Goal: Task Accomplishment & Management: Use online tool/utility

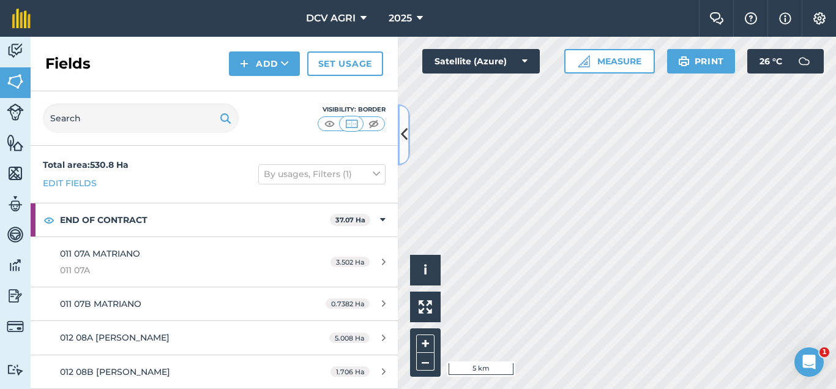
click at [399, 130] on button at bounding box center [404, 134] width 12 height 61
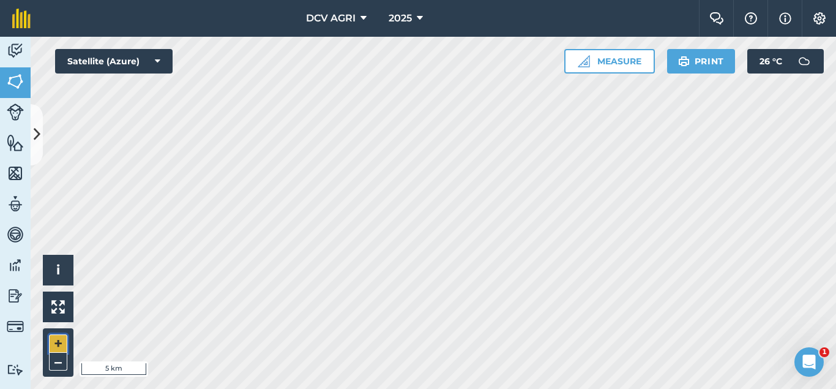
click at [61, 340] on button "+" at bounding box center [58, 343] width 18 height 18
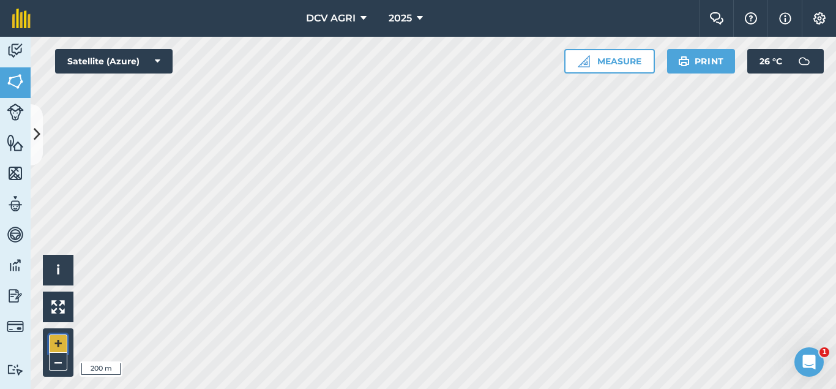
click at [61, 340] on button "+" at bounding box center [58, 343] width 18 height 18
click at [55, 356] on button "–" at bounding box center [58, 362] width 18 height 18
click at [59, 337] on button "+" at bounding box center [58, 343] width 18 height 18
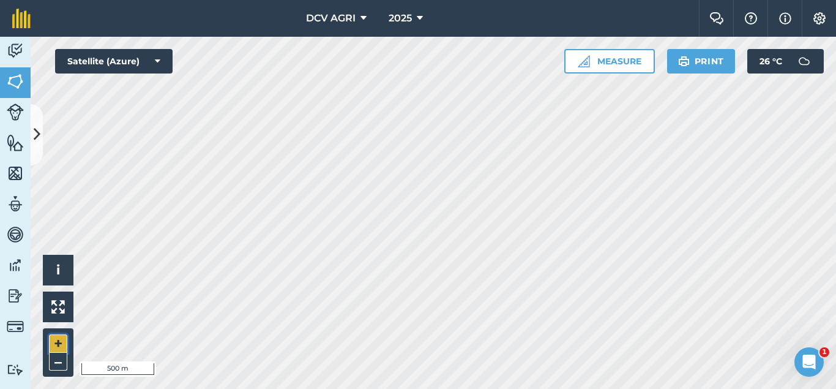
click at [59, 337] on button "+" at bounding box center [58, 343] width 18 height 18
click at [57, 359] on button "–" at bounding box center [58, 362] width 18 height 18
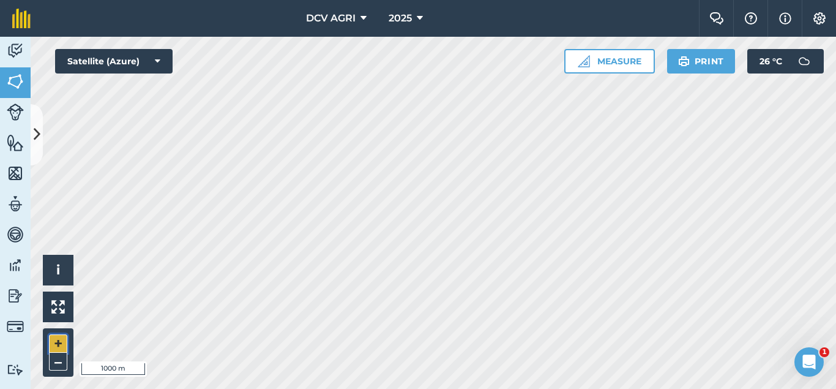
click at [57, 345] on button "+" at bounding box center [58, 343] width 18 height 18
click at [64, 342] on button "+" at bounding box center [58, 343] width 18 height 18
click at [54, 364] on button "–" at bounding box center [58, 362] width 18 height 18
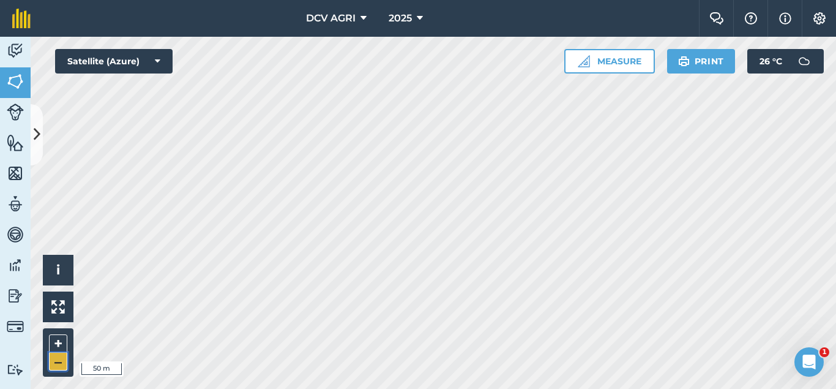
click at [54, 364] on button "–" at bounding box center [58, 362] width 18 height 18
click at [61, 345] on button "+" at bounding box center [58, 343] width 18 height 18
click at [52, 366] on button "–" at bounding box center [58, 362] width 18 height 18
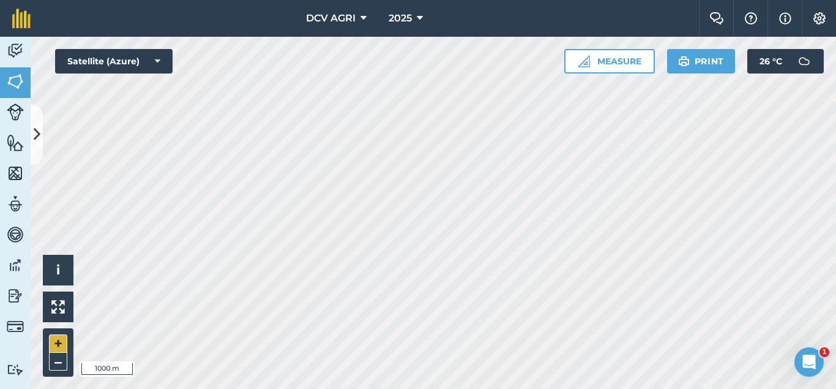
drag, startPoint x: 48, startPoint y: 348, endPoint x: 58, endPoint y: 341, distance: 11.4
click at [58, 341] on div "+ –" at bounding box center [58, 352] width 31 height 48
click at [58, 341] on button "+" at bounding box center [58, 343] width 18 height 18
click at [61, 343] on button "+" at bounding box center [58, 343] width 18 height 18
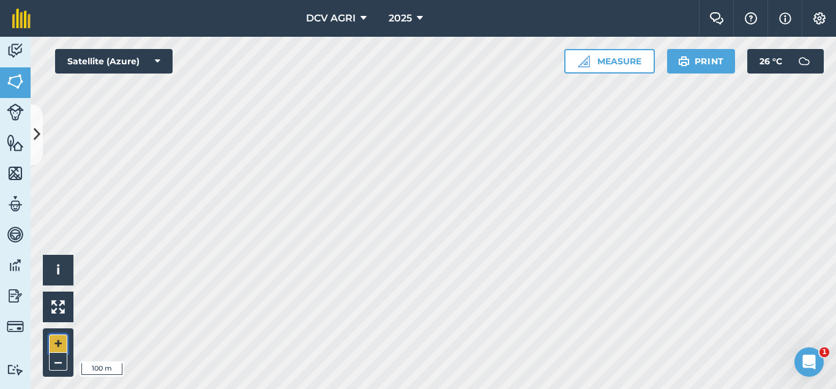
click at [61, 343] on button "+" at bounding box center [58, 343] width 18 height 18
click at [60, 343] on button "+" at bounding box center [58, 343] width 18 height 18
drag, startPoint x: 46, startPoint y: 357, endPoint x: 60, endPoint y: 359, distance: 14.3
click at [60, 359] on div "+ –" at bounding box center [58, 352] width 31 height 48
click at [60, 359] on button "–" at bounding box center [58, 362] width 18 height 18
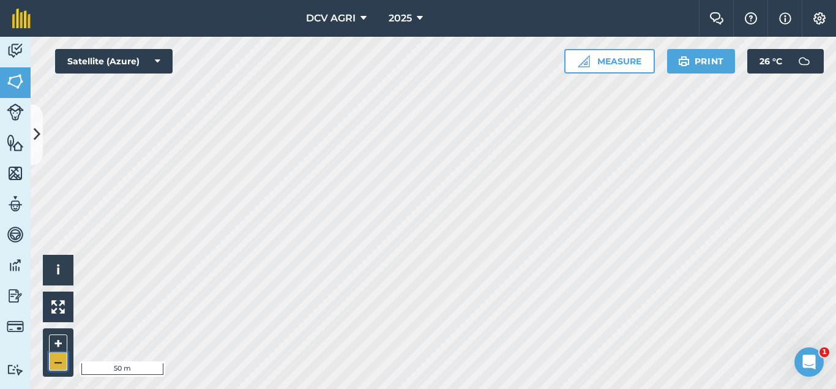
click at [60, 359] on button "–" at bounding box center [58, 362] width 18 height 18
click at [53, 342] on button "+" at bounding box center [58, 343] width 18 height 18
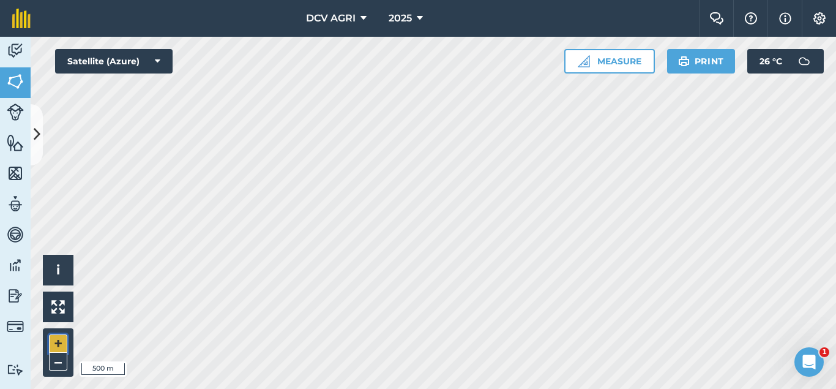
click at [53, 342] on button "+" at bounding box center [58, 343] width 18 height 18
